Goal: Information Seeking & Learning: Learn about a topic

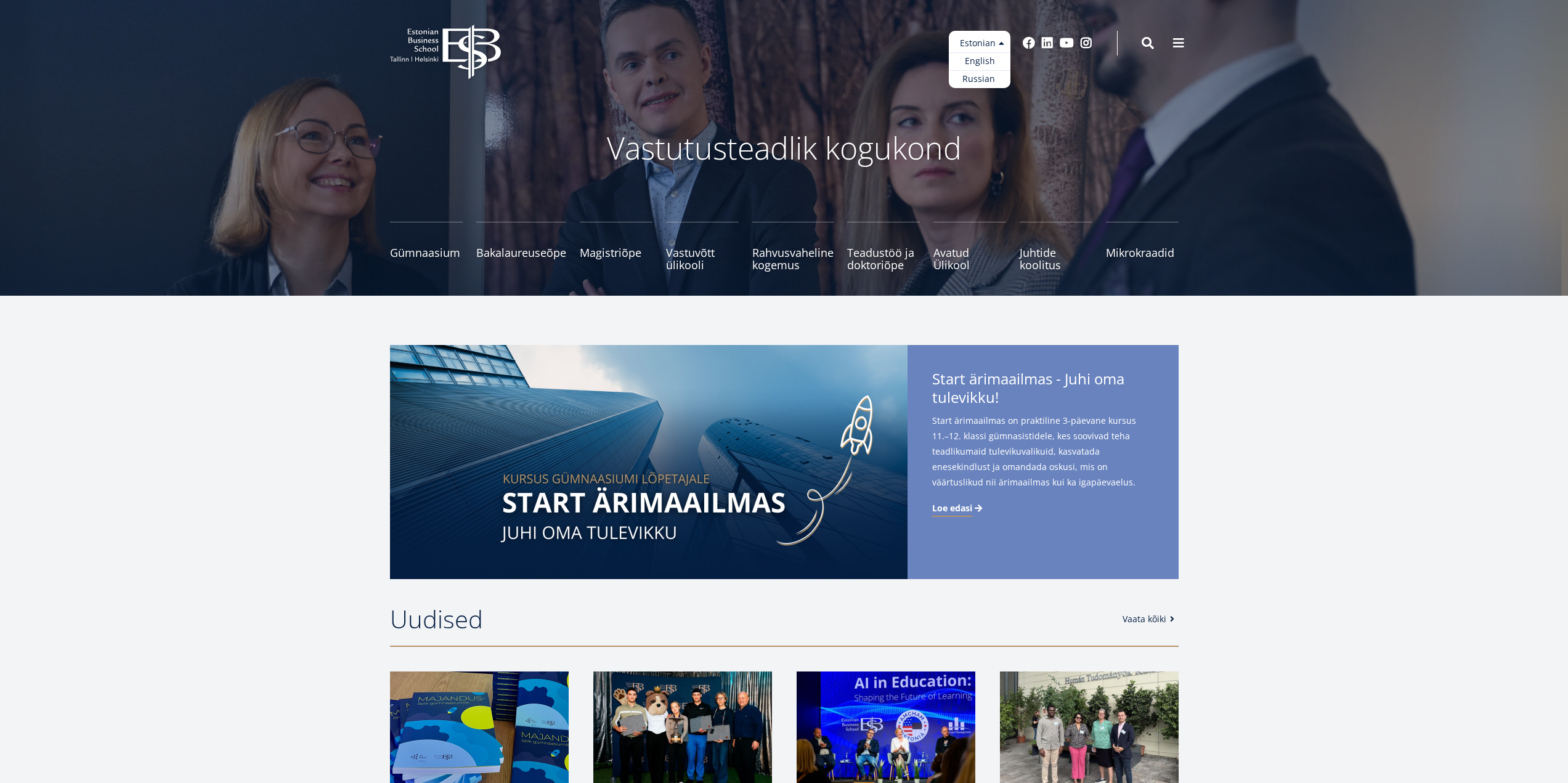
click at [989, 38] on ul "Estonian English Russian" at bounding box center [979, 60] width 61 height 58
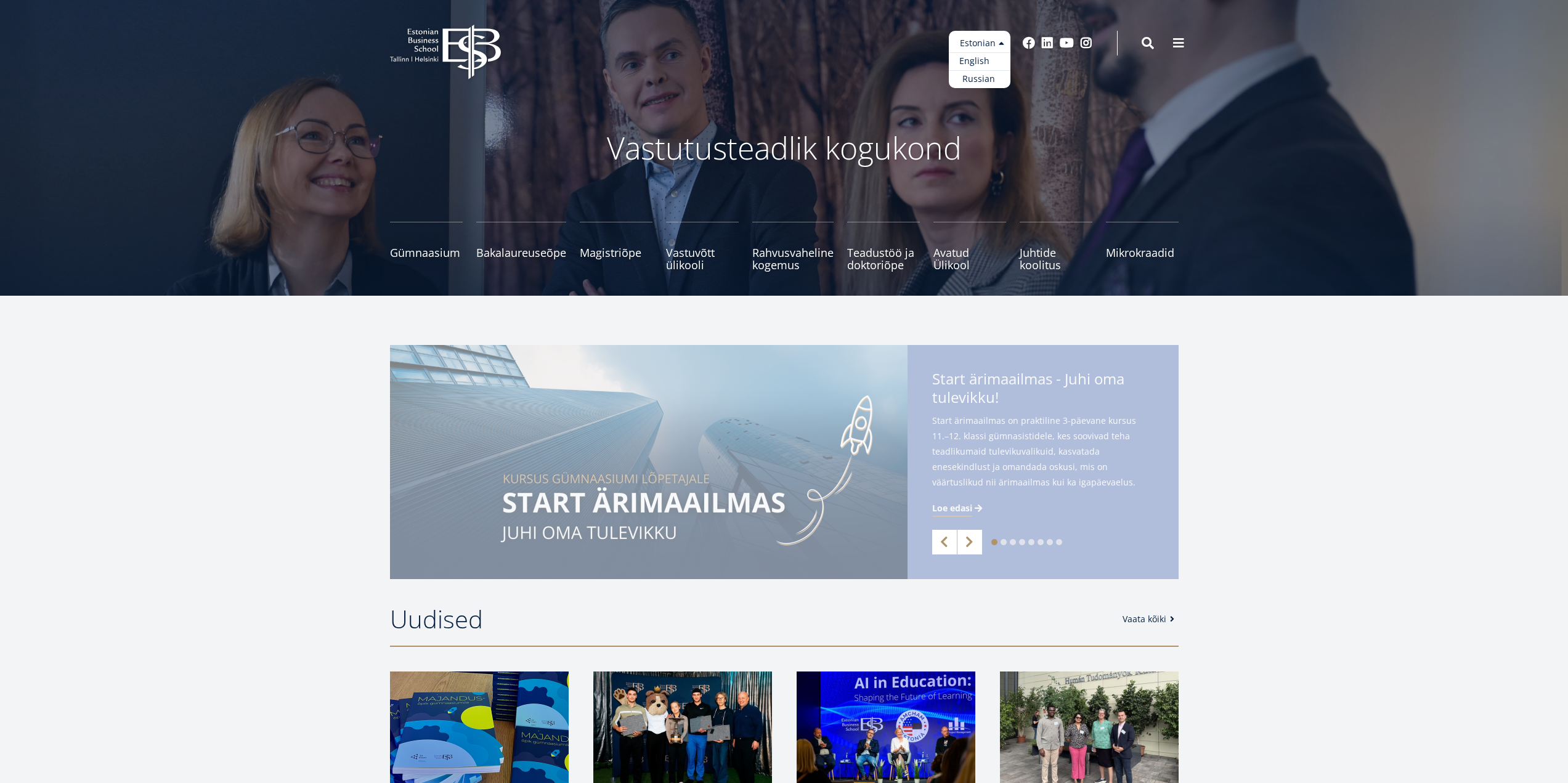
click at [983, 63] on link "English" at bounding box center [979, 62] width 61 height 18
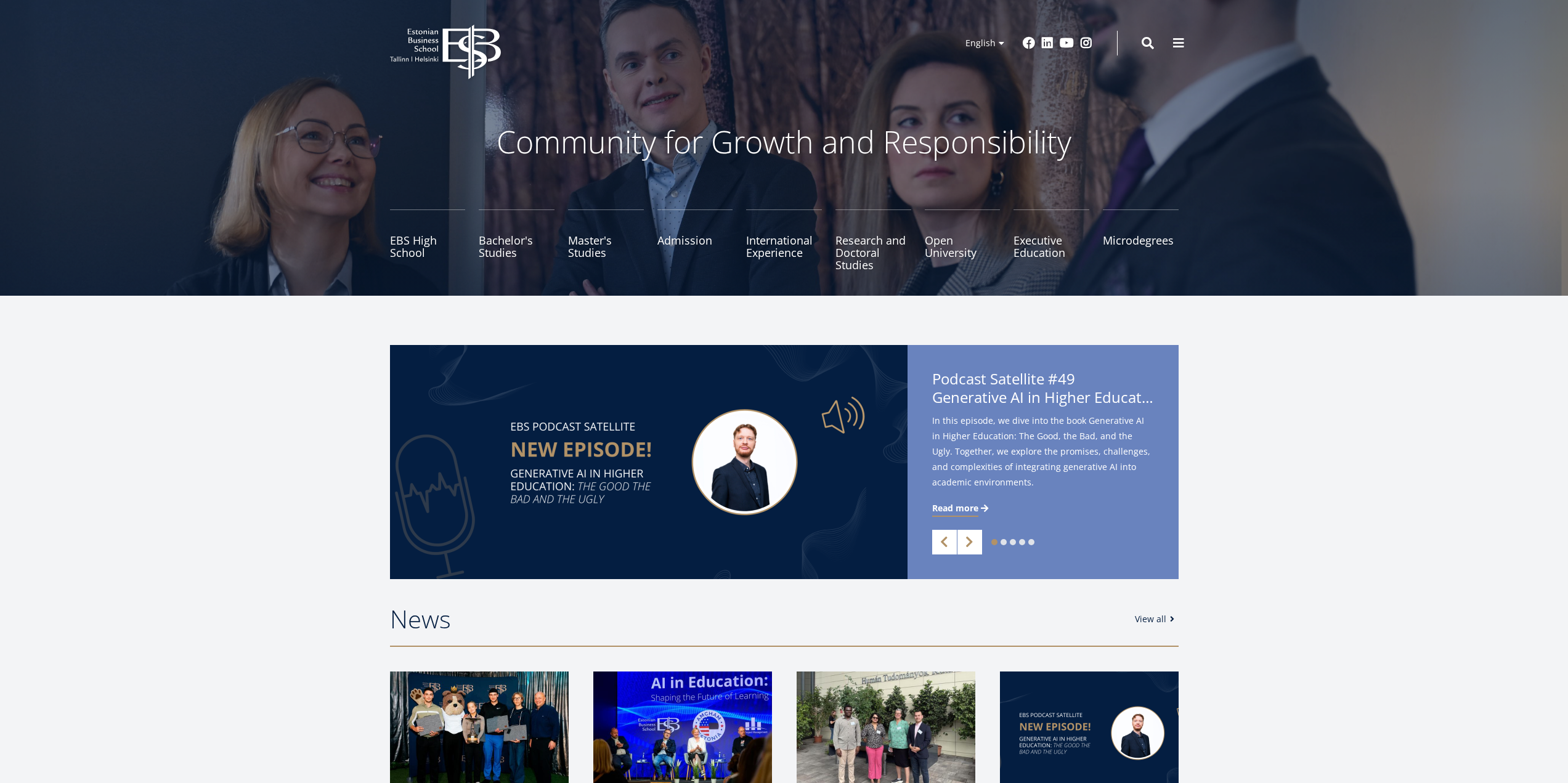
click at [469, 243] on ul "EBS High School Bachelor's Studies Master's Studies Admission International Exp…" at bounding box center [777, 246] width 802 height 74
click at [494, 241] on link "Bachelor's Studies" at bounding box center [517, 240] width 75 height 62
